Goal: Entertainment & Leisure: Consume media (video, audio)

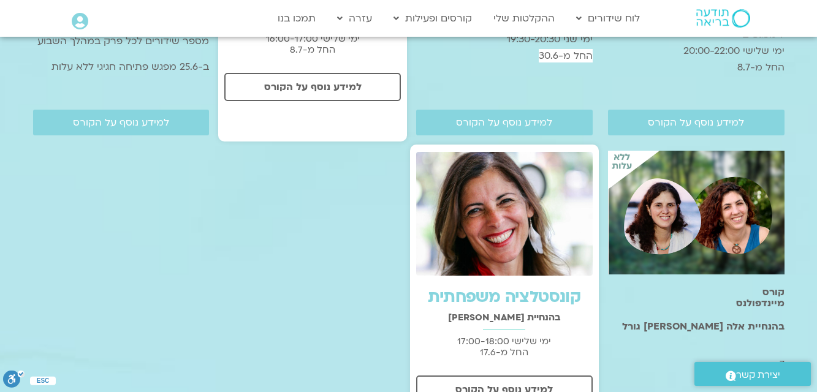
scroll to position [858, 0]
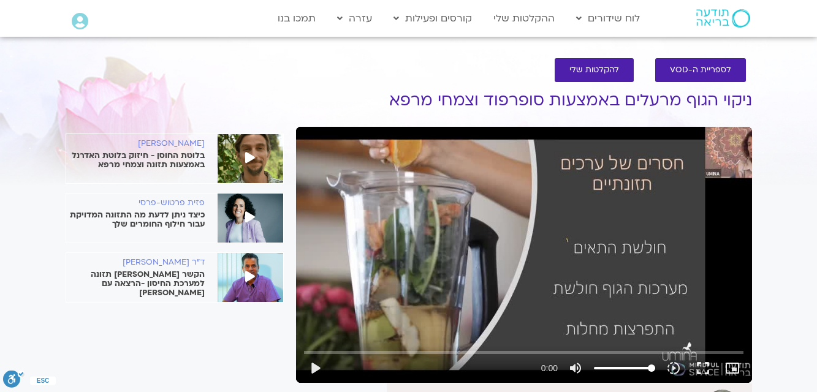
click at [310, 353] on input "Seek" at bounding box center [524, 352] width 440 height 7
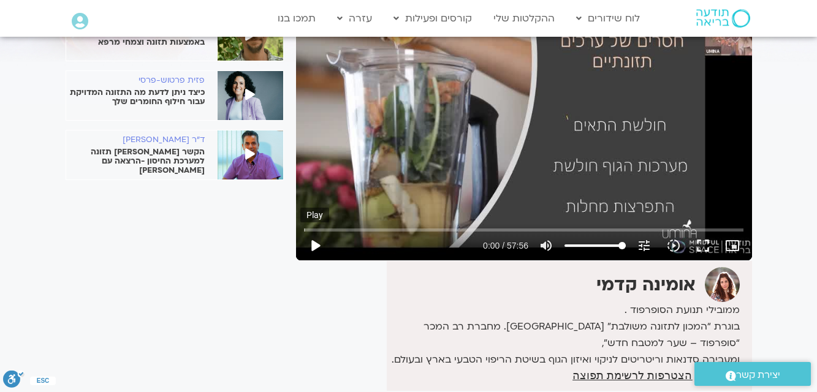
click at [313, 242] on button "play_arrow" at bounding box center [314, 245] width 29 height 29
type input "0.1"
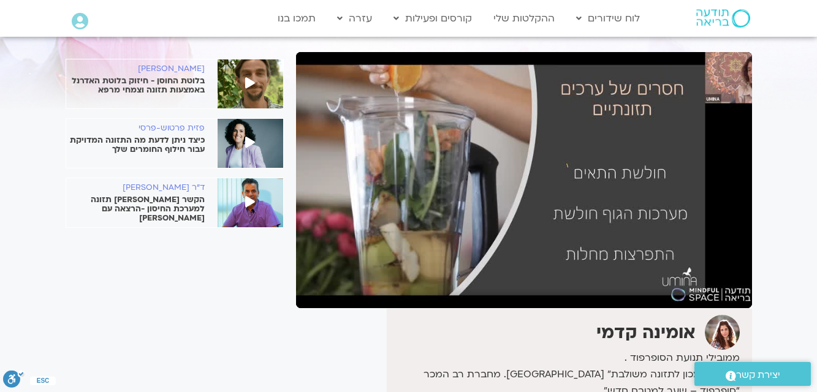
scroll to position [74, 0]
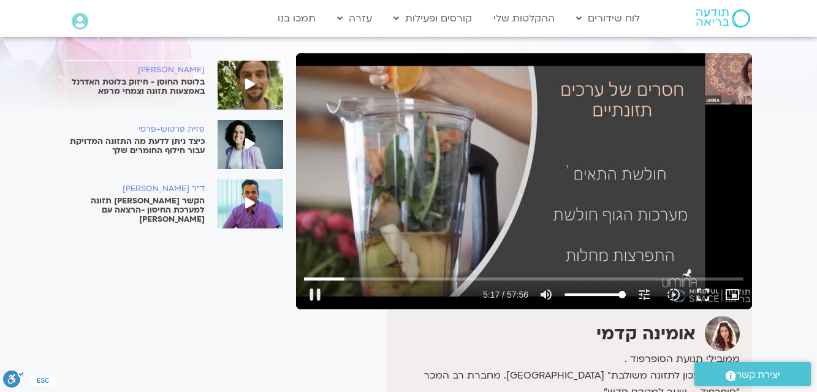
type input "317.312428"
